Goal: Task Accomplishment & Management: Manage account settings

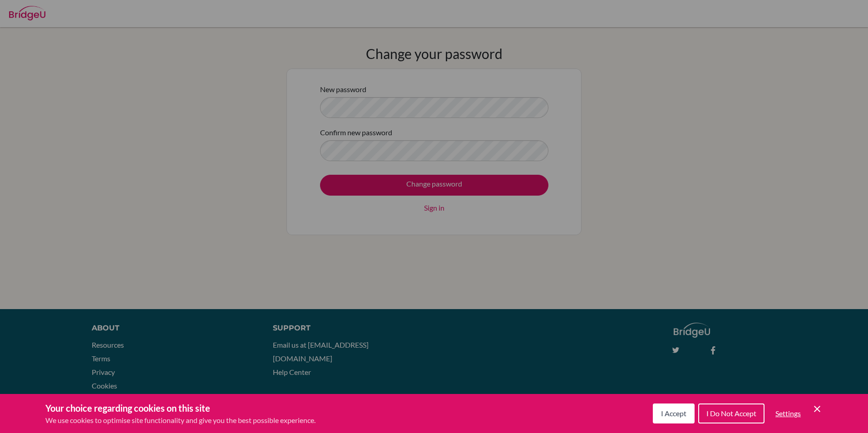
click at [282, 153] on div "Cookie Preferences" at bounding box center [434, 216] width 868 height 433
click at [375, 123] on div "Cookie Preferences" at bounding box center [434, 216] width 868 height 433
click at [819, 406] on icon "Cookie Control Close Icon" at bounding box center [817, 409] width 11 height 11
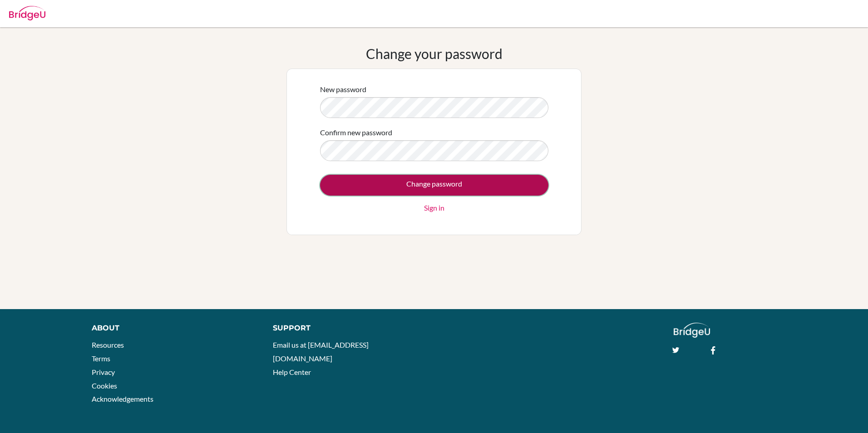
click at [499, 183] on input "Change password" at bounding box center [434, 185] width 228 height 21
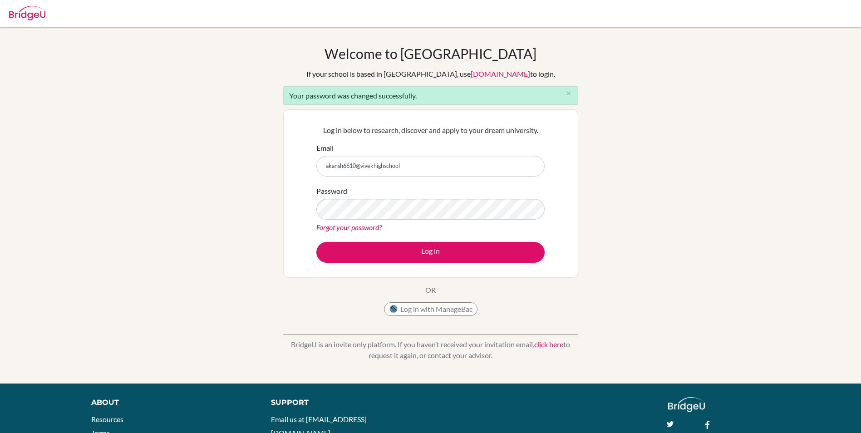
click at [412, 168] on input "akansh6610@vivekhighschool" at bounding box center [430, 166] width 228 height 21
type input "[EMAIL_ADDRESS][DOMAIN_NAME]"
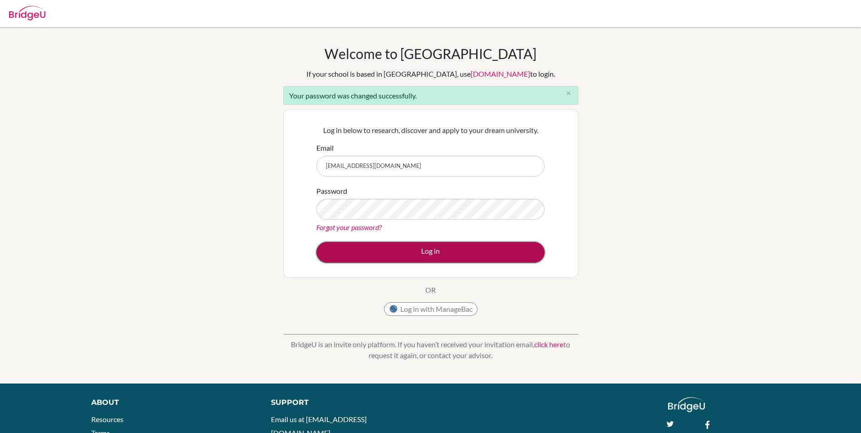
click at [448, 248] on button "Log in" at bounding box center [430, 252] width 228 height 21
